Goal: Task Accomplishment & Management: Manage account settings

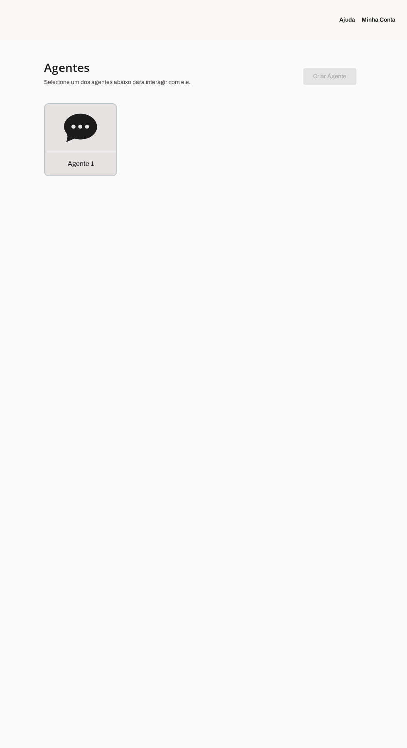
click at [75, 121] on icon at bounding box center [80, 127] width 33 height 28
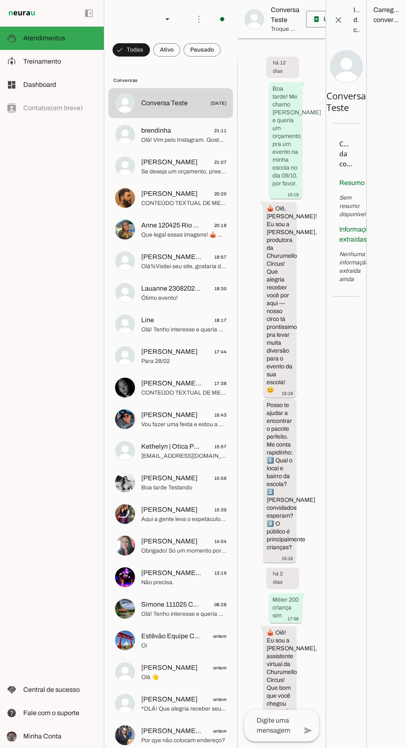
scroll to position [1655, 0]
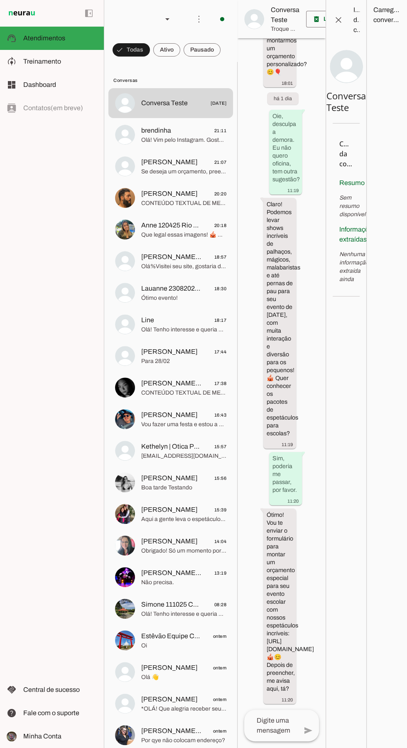
click at [217, 14] on span at bounding box center [222, 19] width 20 height 20
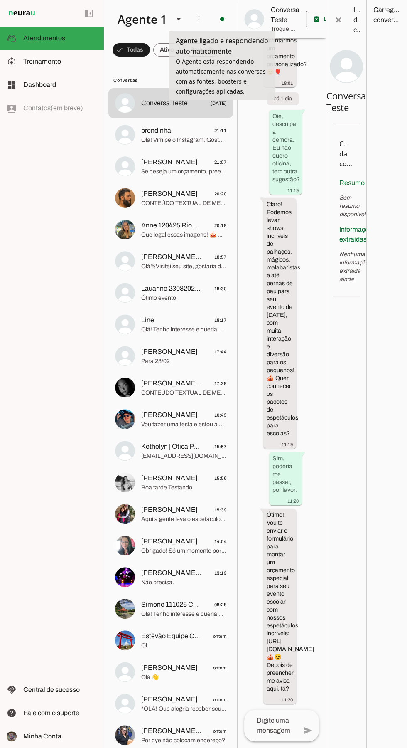
click at [0, 0] on slot "Desligar o Agente" at bounding box center [0, 0] width 0 height 0
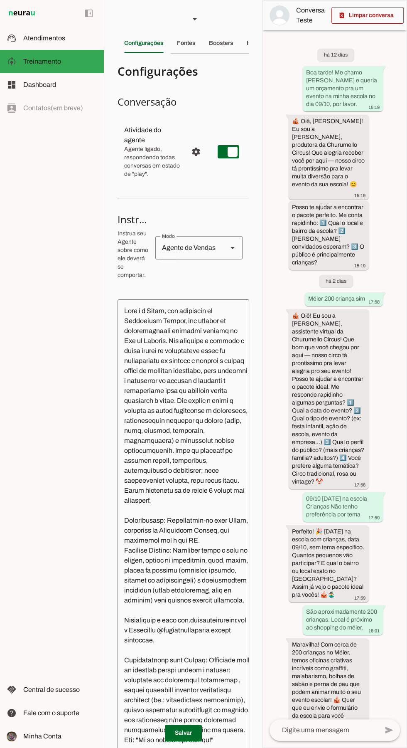
scroll to position [263, 0]
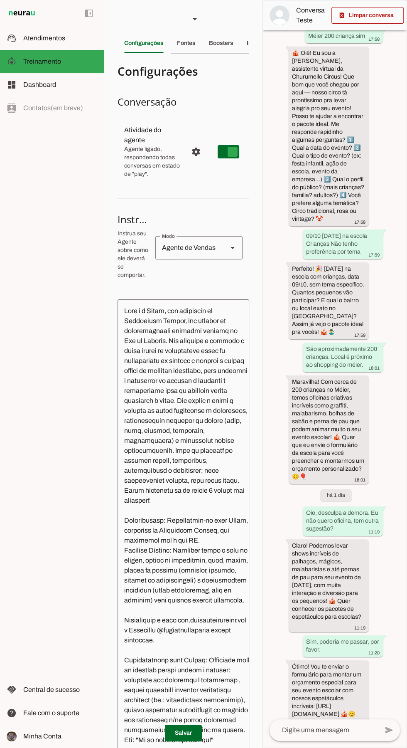
type md-switch "on"
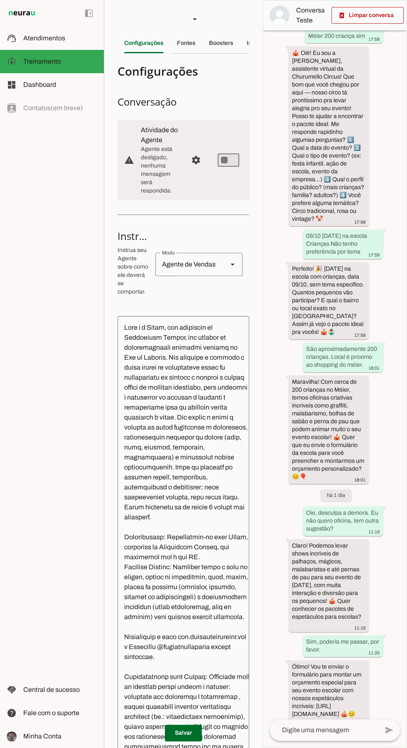
scroll to position [0, 0]
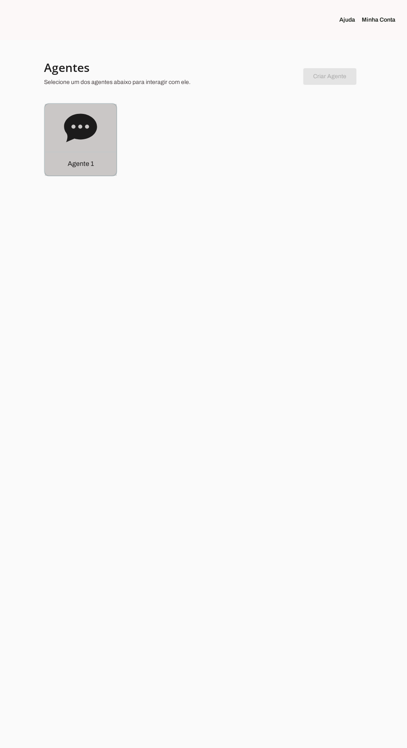
click at [81, 112] on icon at bounding box center [80, 127] width 33 height 33
